Goal: Task Accomplishment & Management: Manage account settings

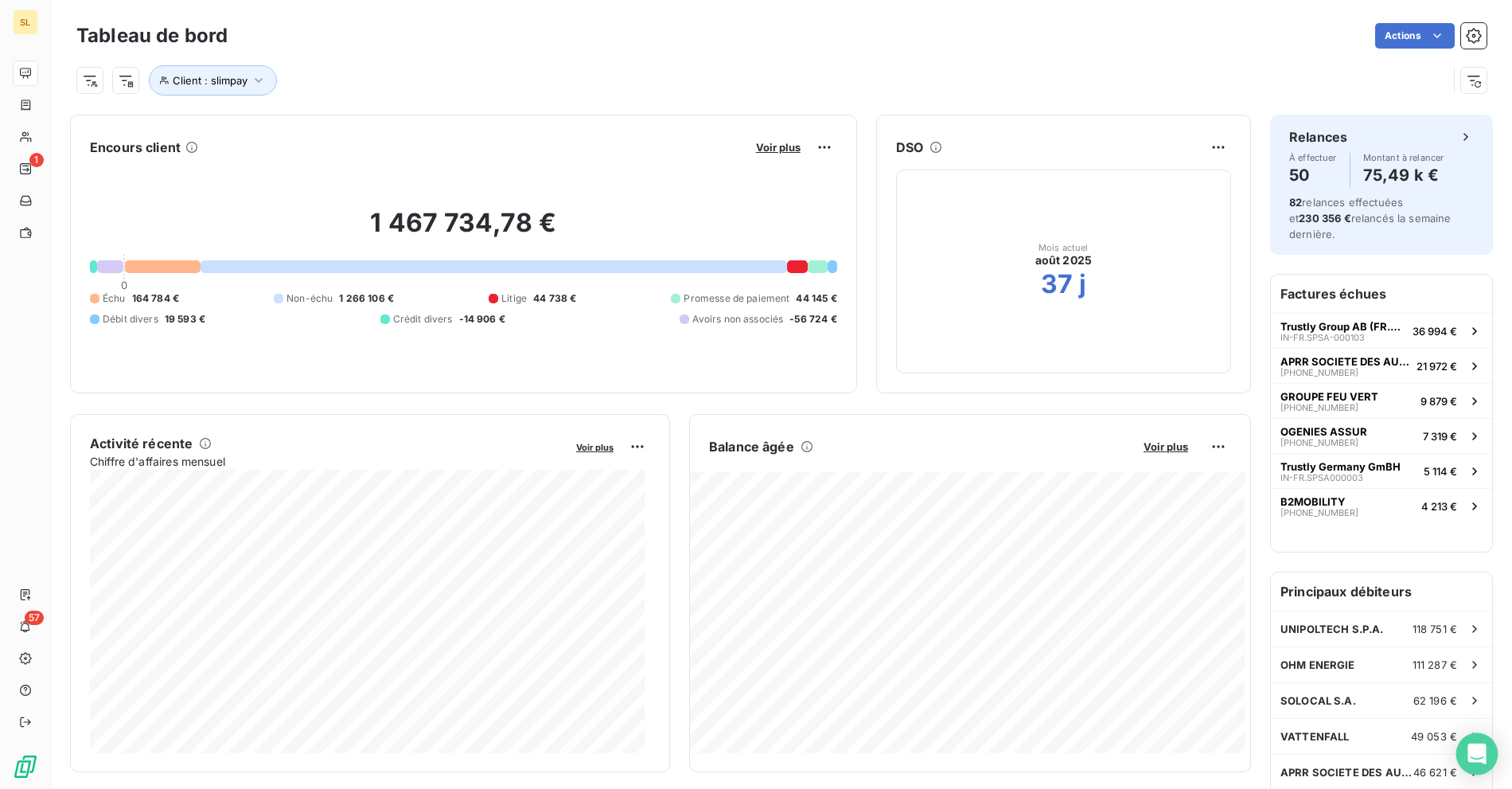
click at [1474, 756] on icon "Open Intercom Messenger" at bounding box center [1476, 753] width 21 height 21
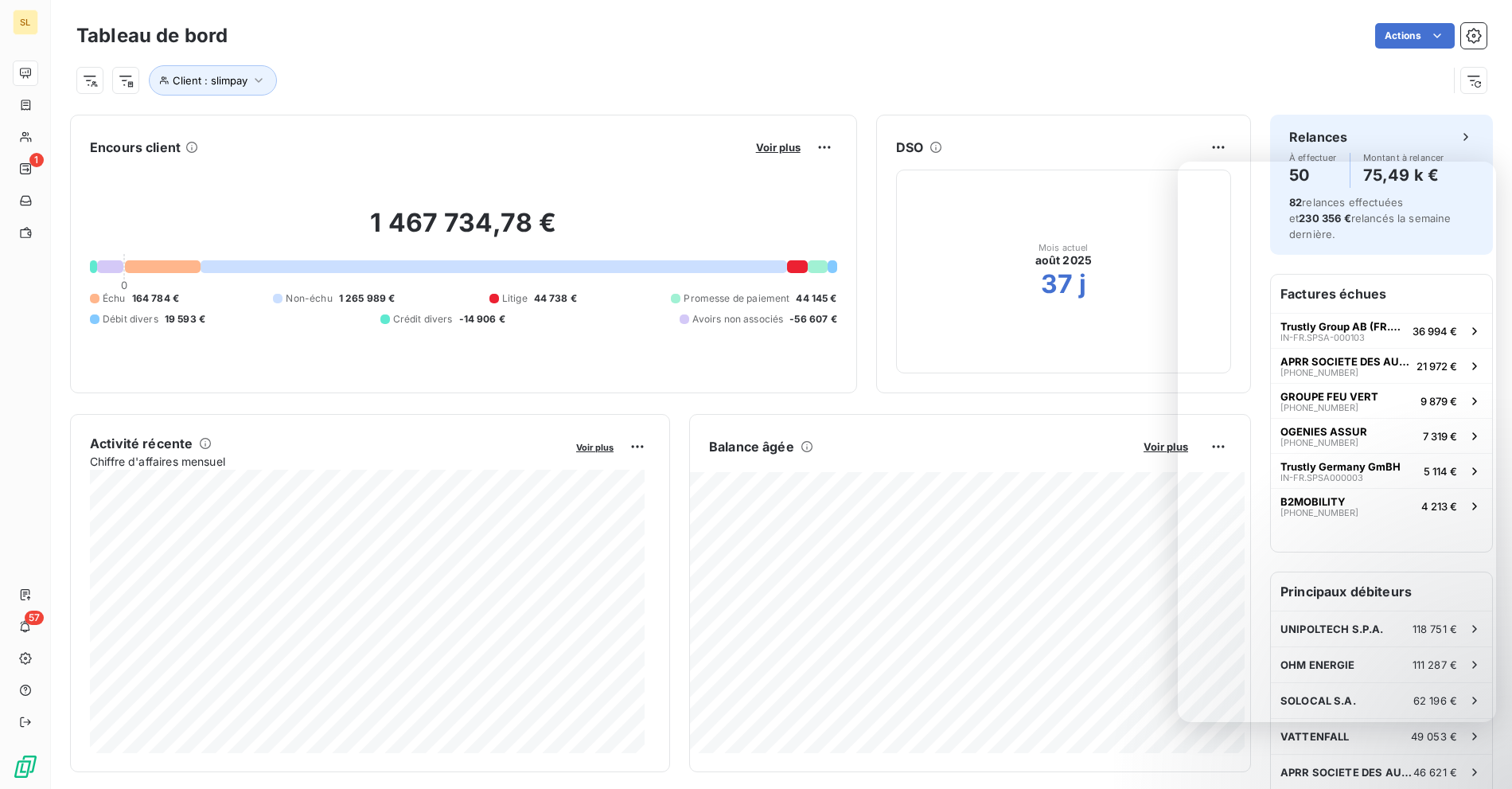
click at [622, 98] on div "Tableau de bord Actions Client : slimpay" at bounding box center [782, 52] width 1462 height 106
click at [468, 54] on div "Client : slimpay" at bounding box center [781, 74] width 1410 height 43
click at [499, 80] on div "Client : slimpay" at bounding box center [761, 80] width 1372 height 31
click at [27, 159] on div "1" at bounding box center [26, 169] width 26 height 26
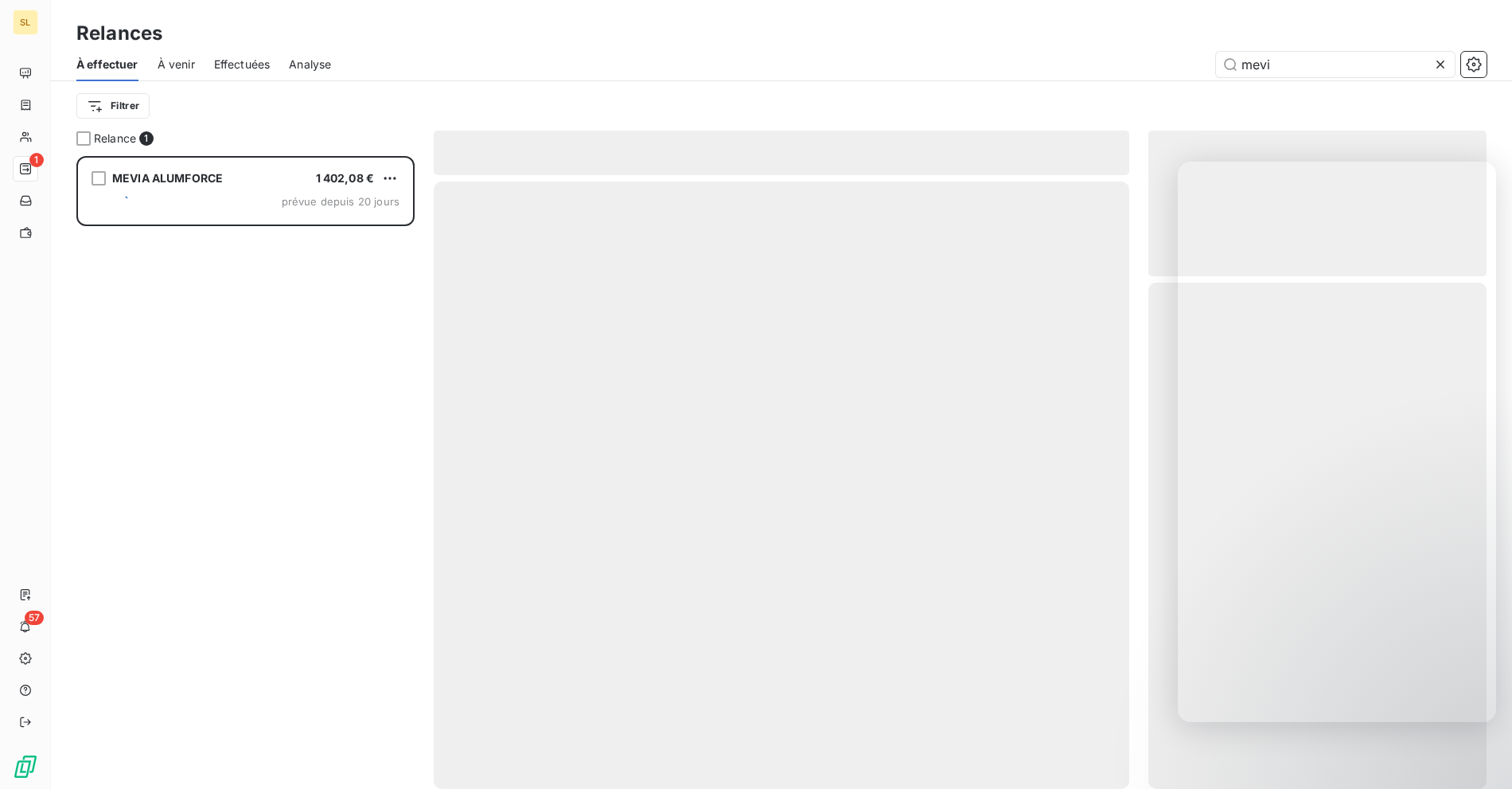
scroll to position [619, 324]
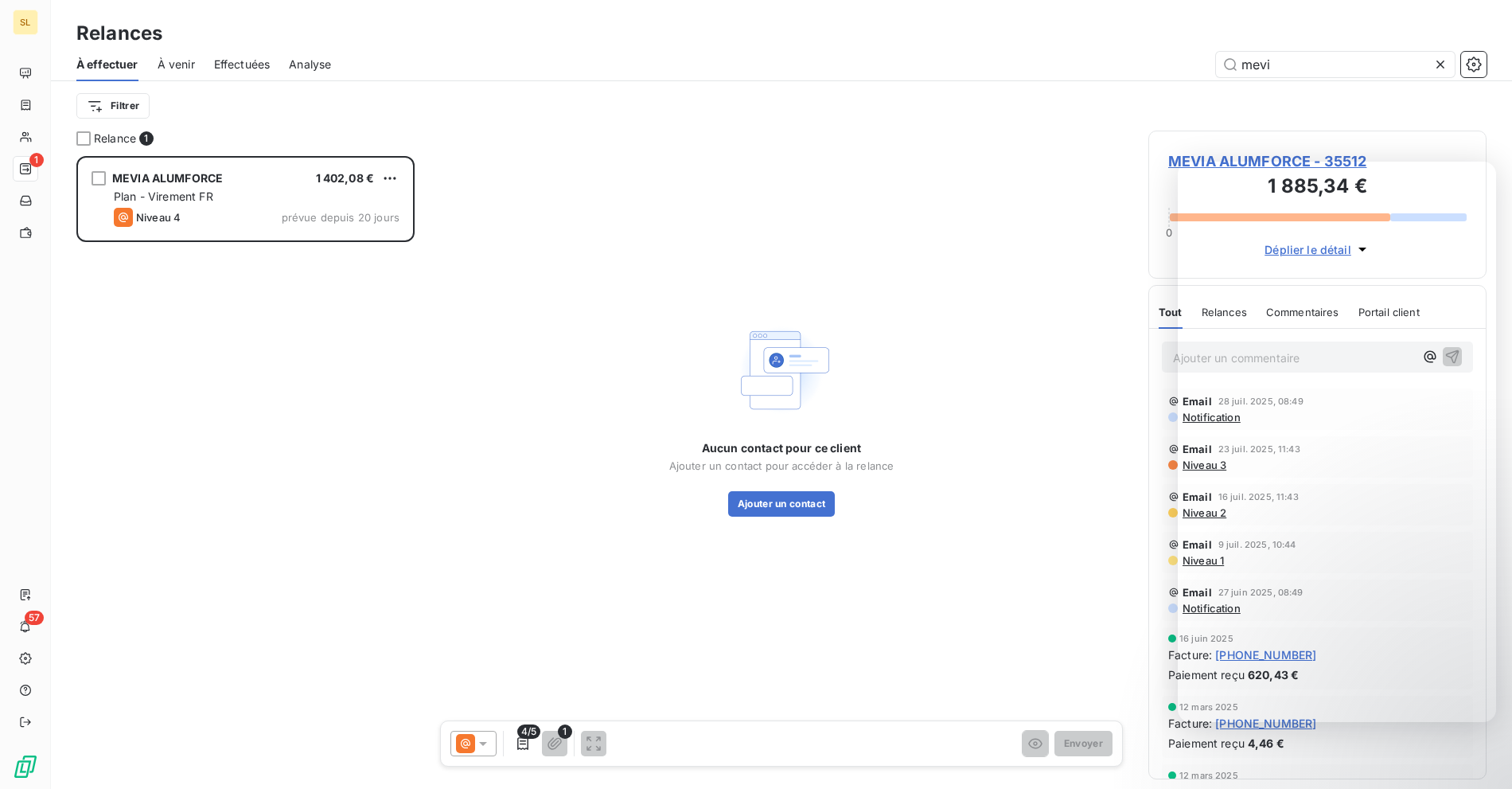
click at [281, 392] on div "MEVIA ALUMFORCE 1 402,08 € Plan - Virement FR Niveau 4 prévue depuis 20 jours" at bounding box center [245, 472] width 338 height 633
click at [309, 308] on div "MEVIA ALUMFORCE 1 402,08 € Plan - Virement FR Niveau 4 prévue depuis 20 jours" at bounding box center [245, 472] width 338 height 633
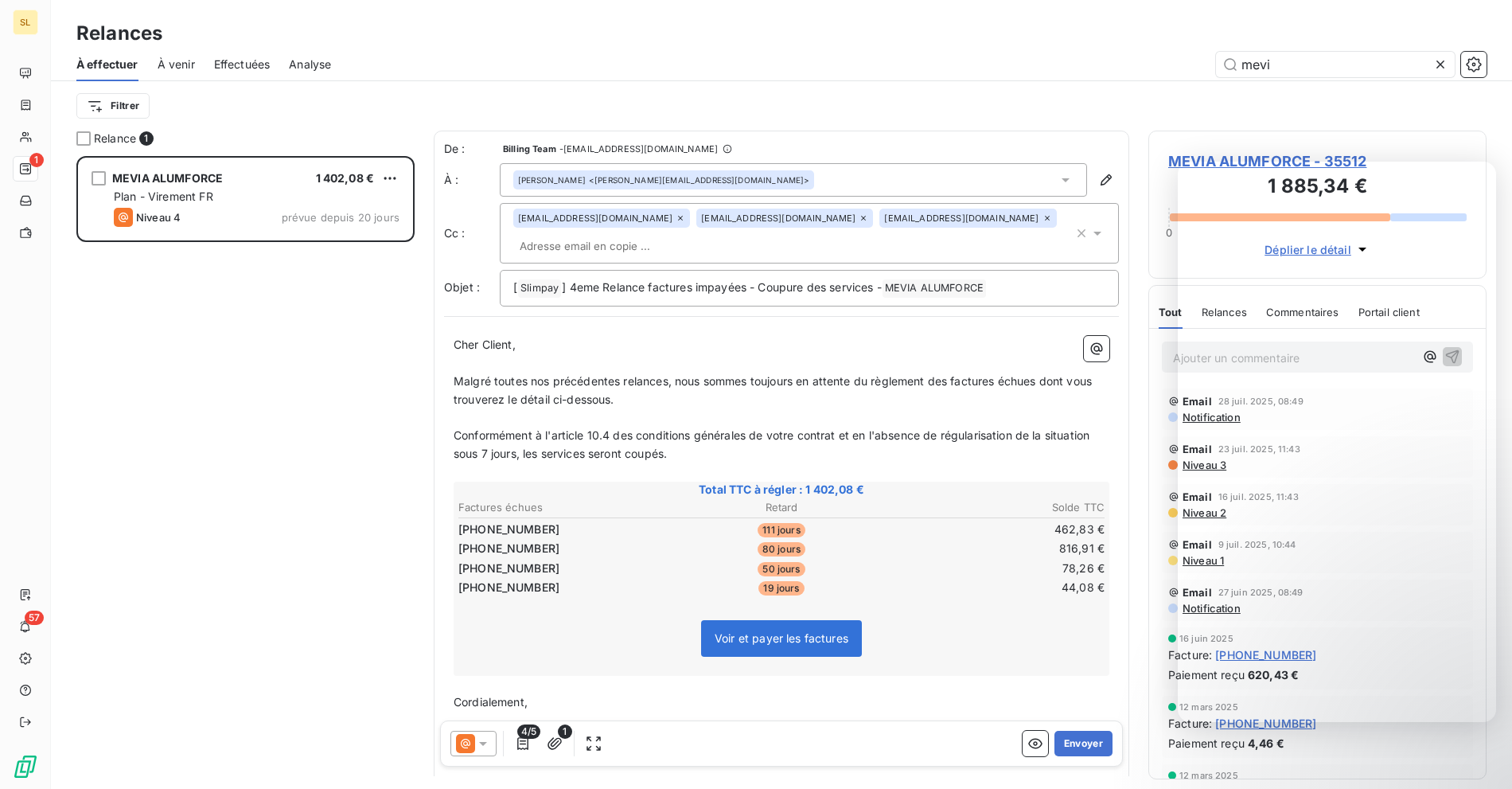
click at [179, 73] on div "À venir" at bounding box center [177, 64] width 37 height 34
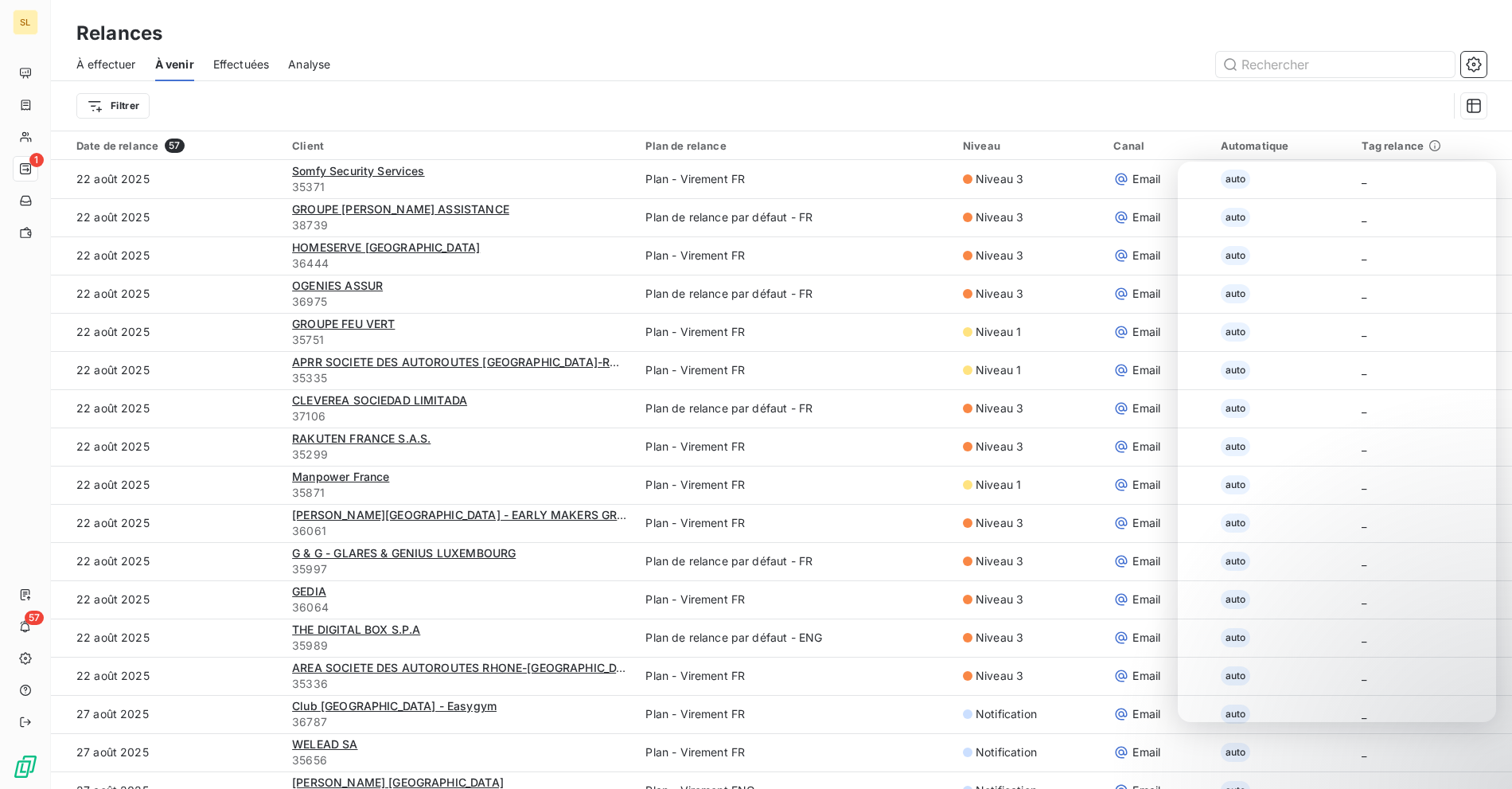
click at [116, 68] on span "À effectuer" at bounding box center [106, 64] width 60 height 16
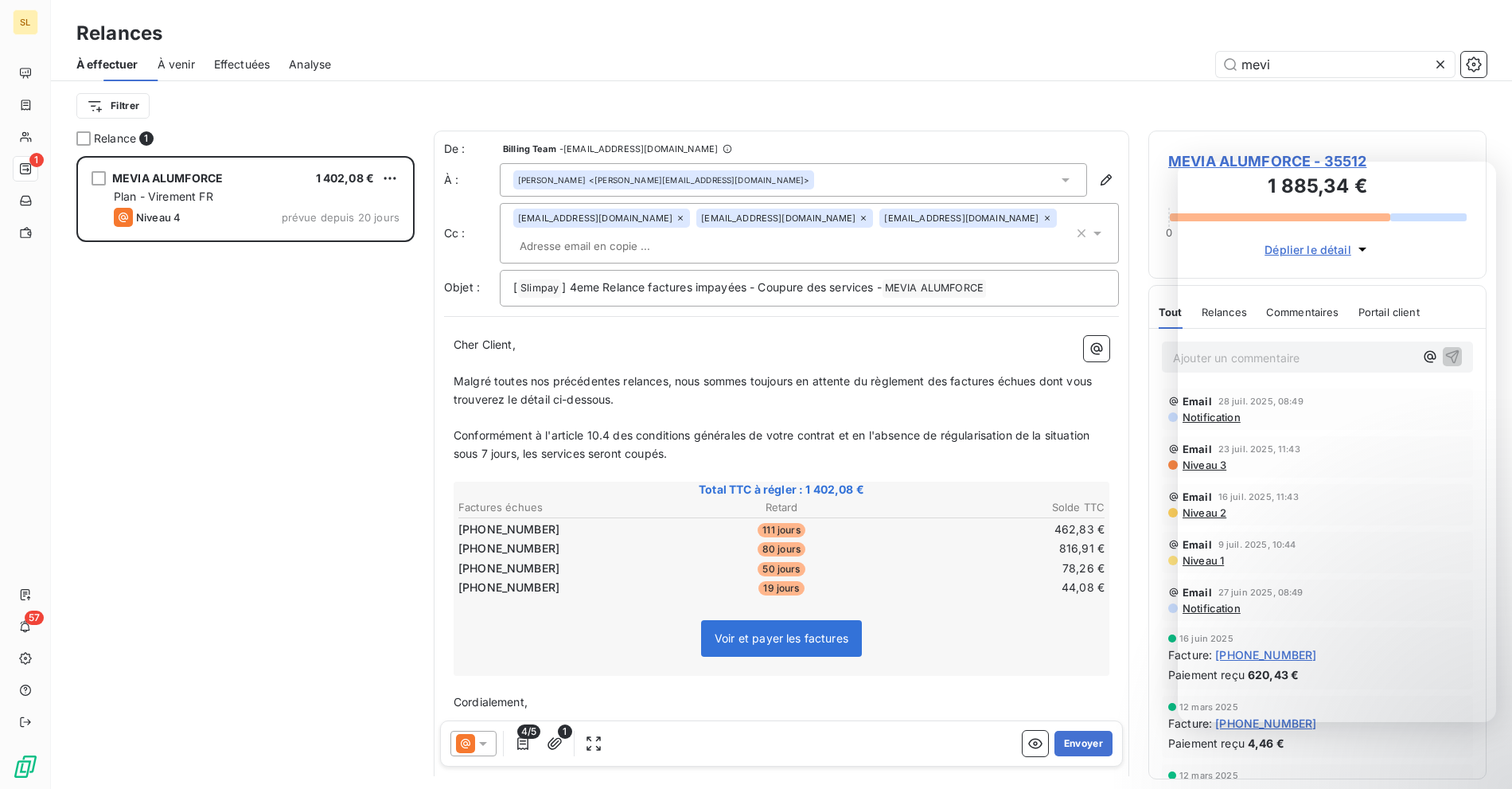
scroll to position [619, 324]
click at [457, 62] on div "mevi" at bounding box center [918, 64] width 1136 height 26
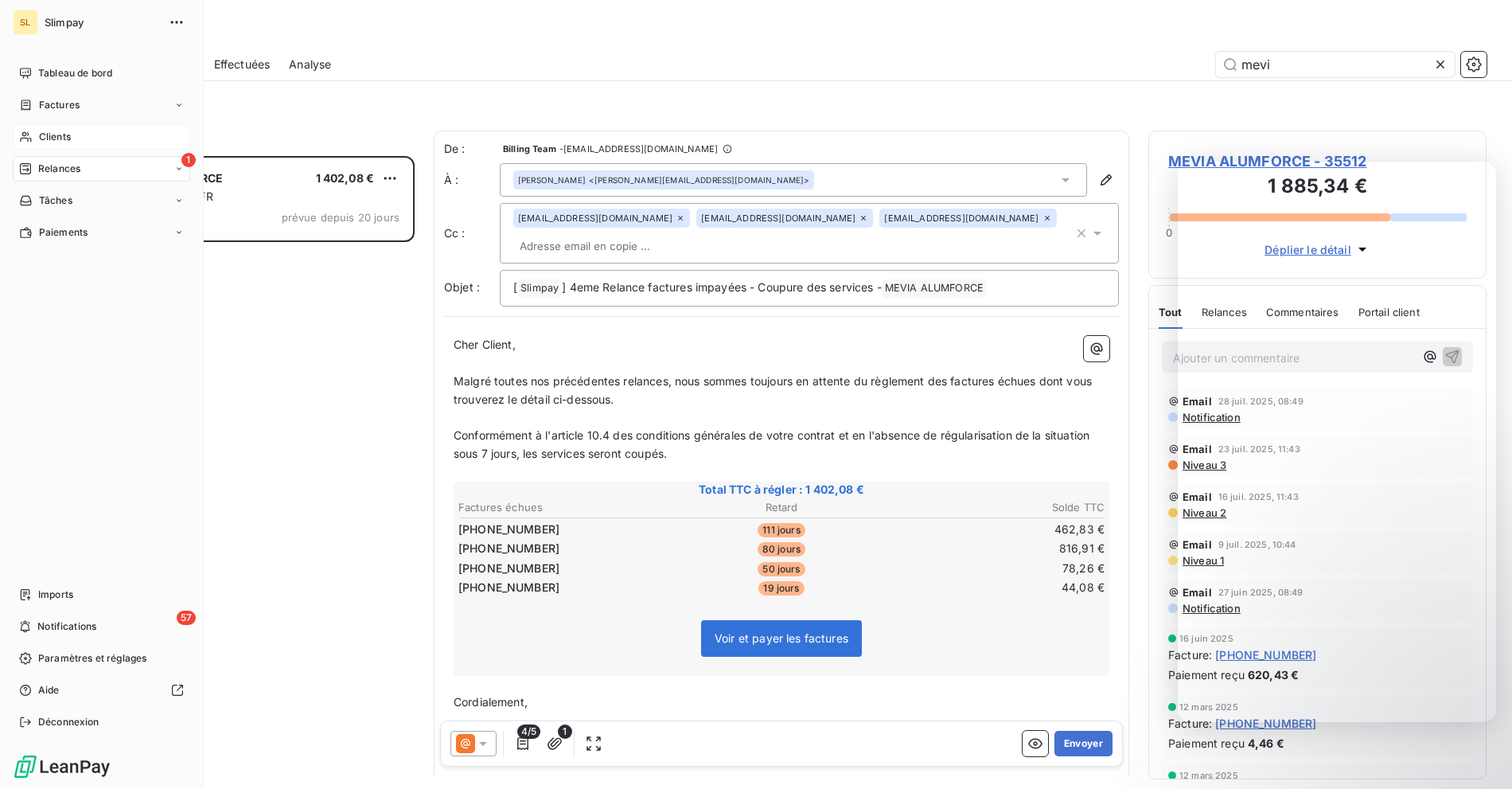
click at [46, 144] on div "Clients" at bounding box center [102, 137] width 178 height 26
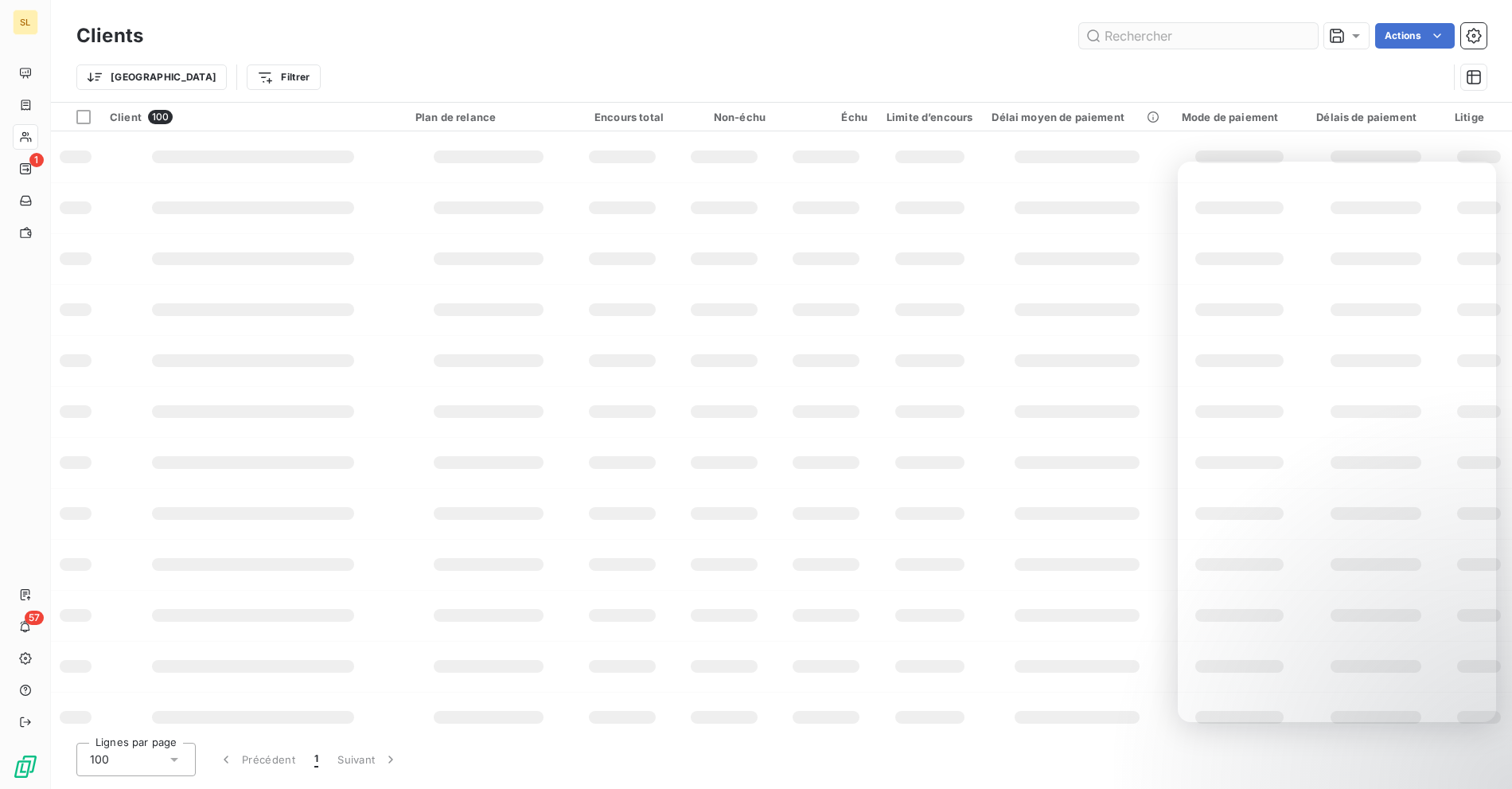
click at [1273, 36] on input "text" at bounding box center [1198, 36] width 239 height 26
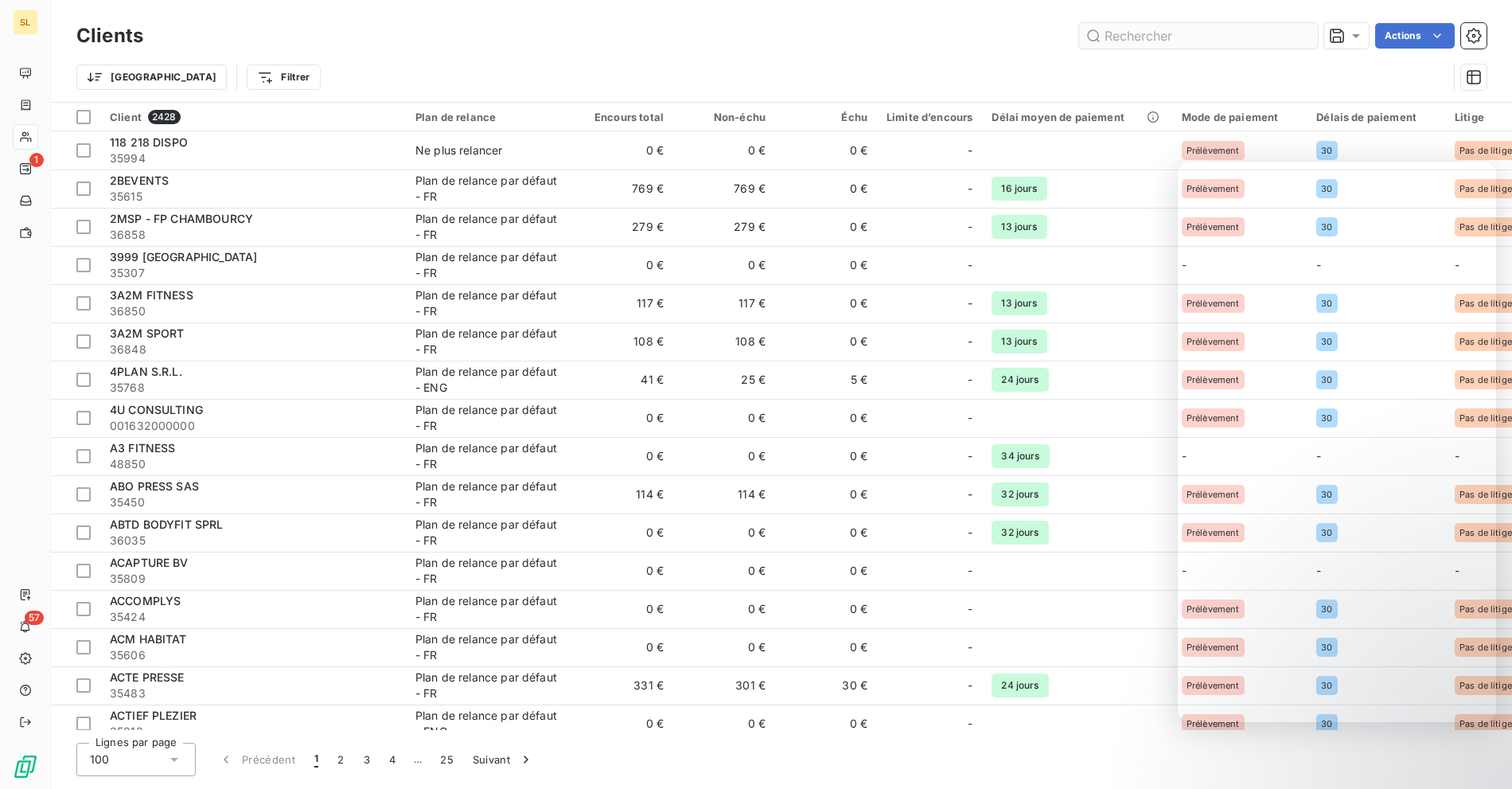
type input "i"
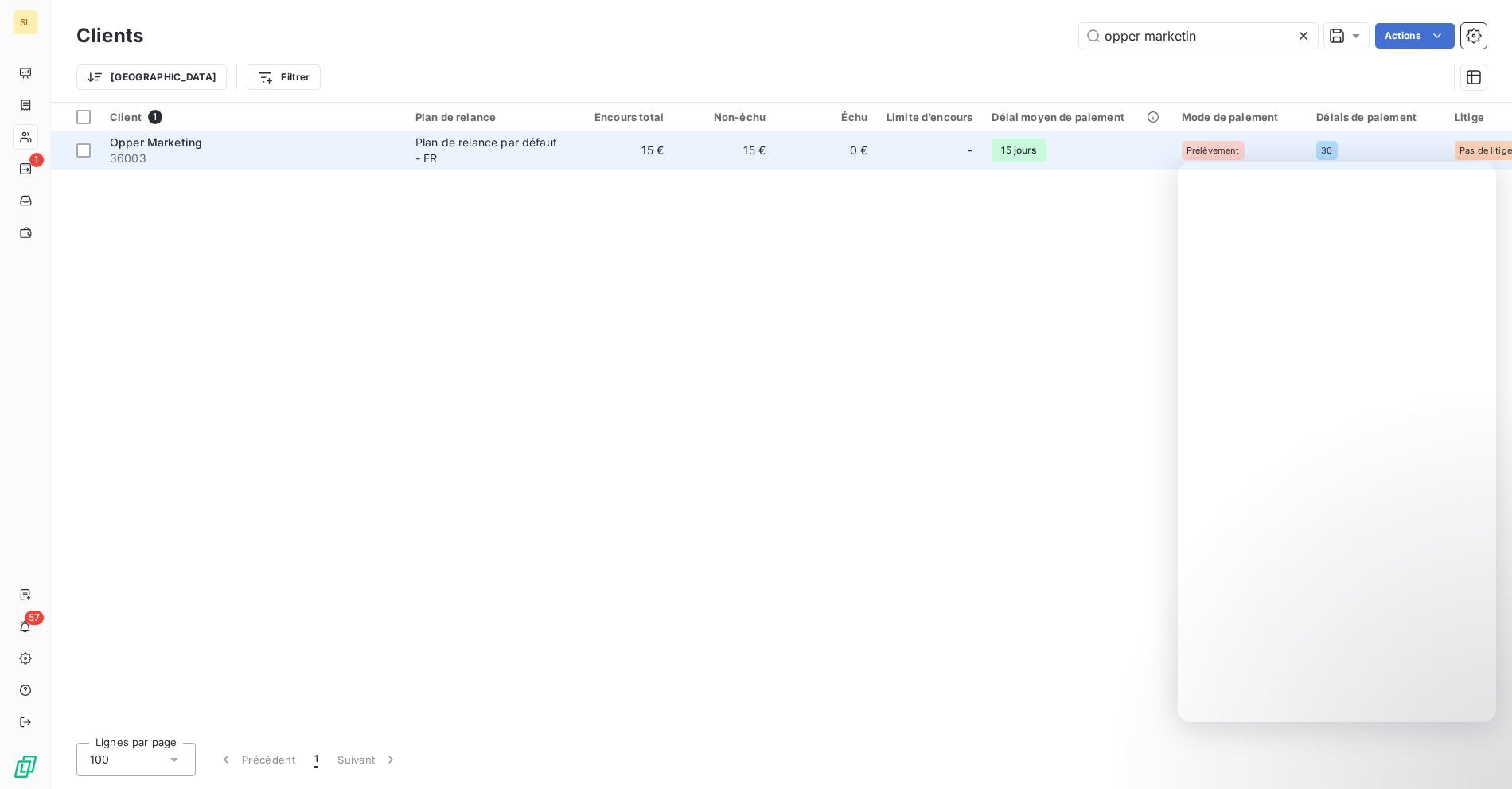
type input "opper marketin"
click at [584, 153] on td "15 €" at bounding box center [621, 150] width 102 height 38
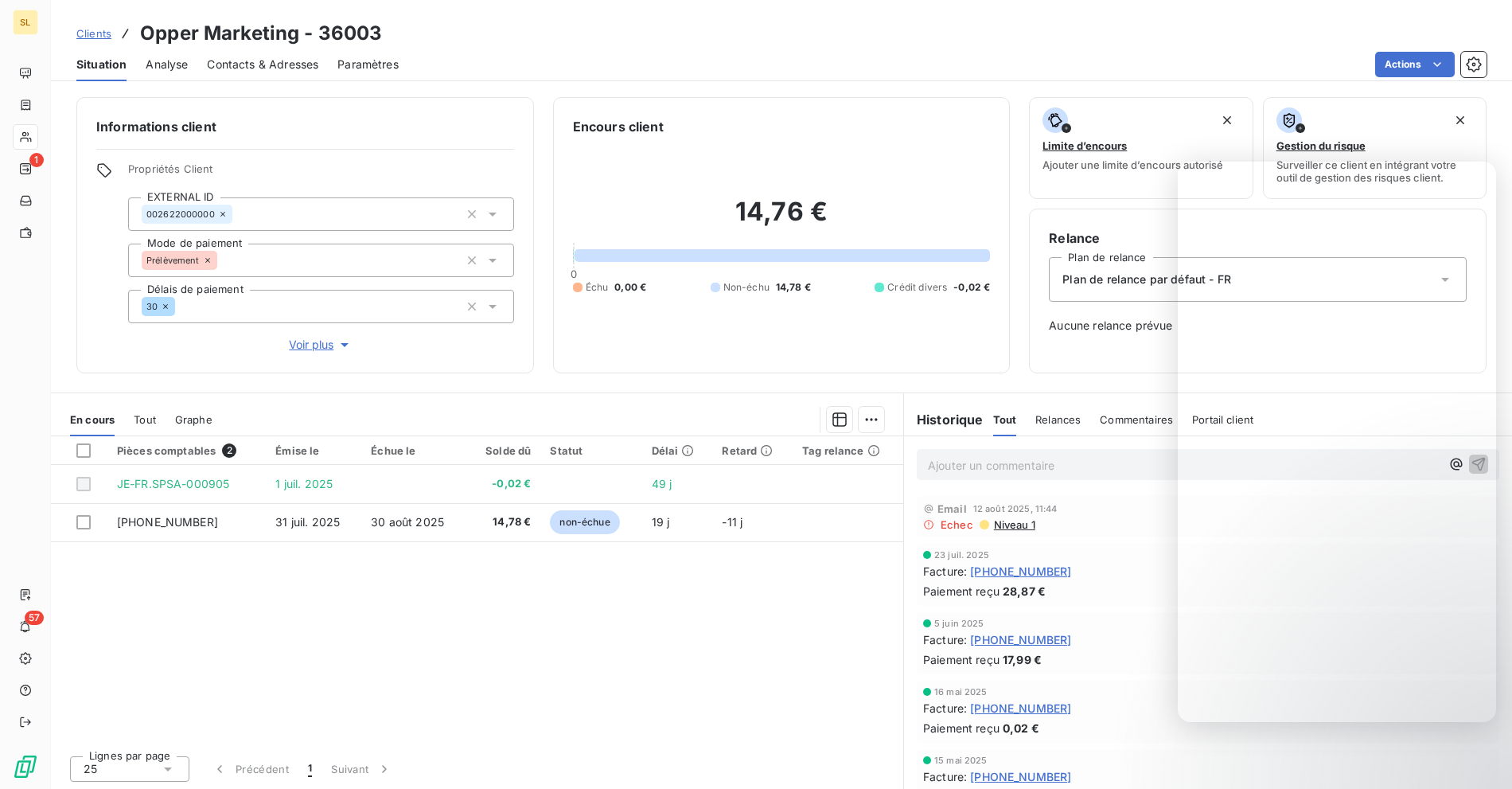
click at [583, 599] on div "Pièces comptables 2 Émise le Échue le Solde dû Statut Délai Retard Tag relance …" at bounding box center [477, 589] width 852 height 307
click at [662, 604] on div "Pièces comptables 2 Émise le Échue le Solde dû Statut Délai Retard Tag relance …" at bounding box center [477, 589] width 852 height 307
click at [394, 570] on div "Pièces comptables 2 Émise le Échue le Solde dû Statut Délai Retard Tag relance …" at bounding box center [477, 589] width 852 height 307
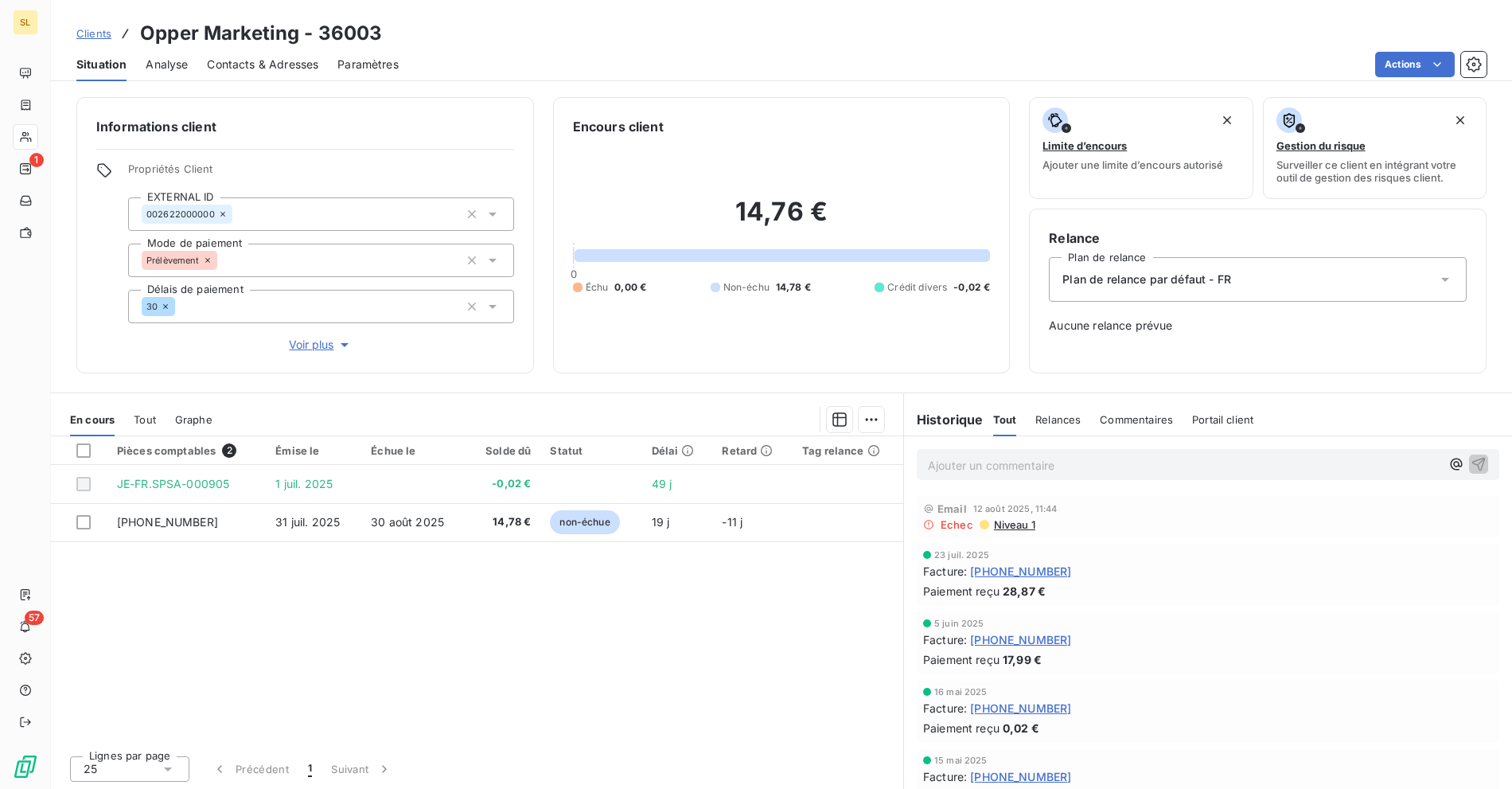
drag, startPoint x: 676, startPoint y: 20, endPoint x: 671, endPoint y: 5, distance: 15.8
click at [675, 20] on div "Clients Opper Marketing - 36003" at bounding box center [782, 33] width 1462 height 29
